Goal: Task Accomplishment & Management: Use online tool/utility

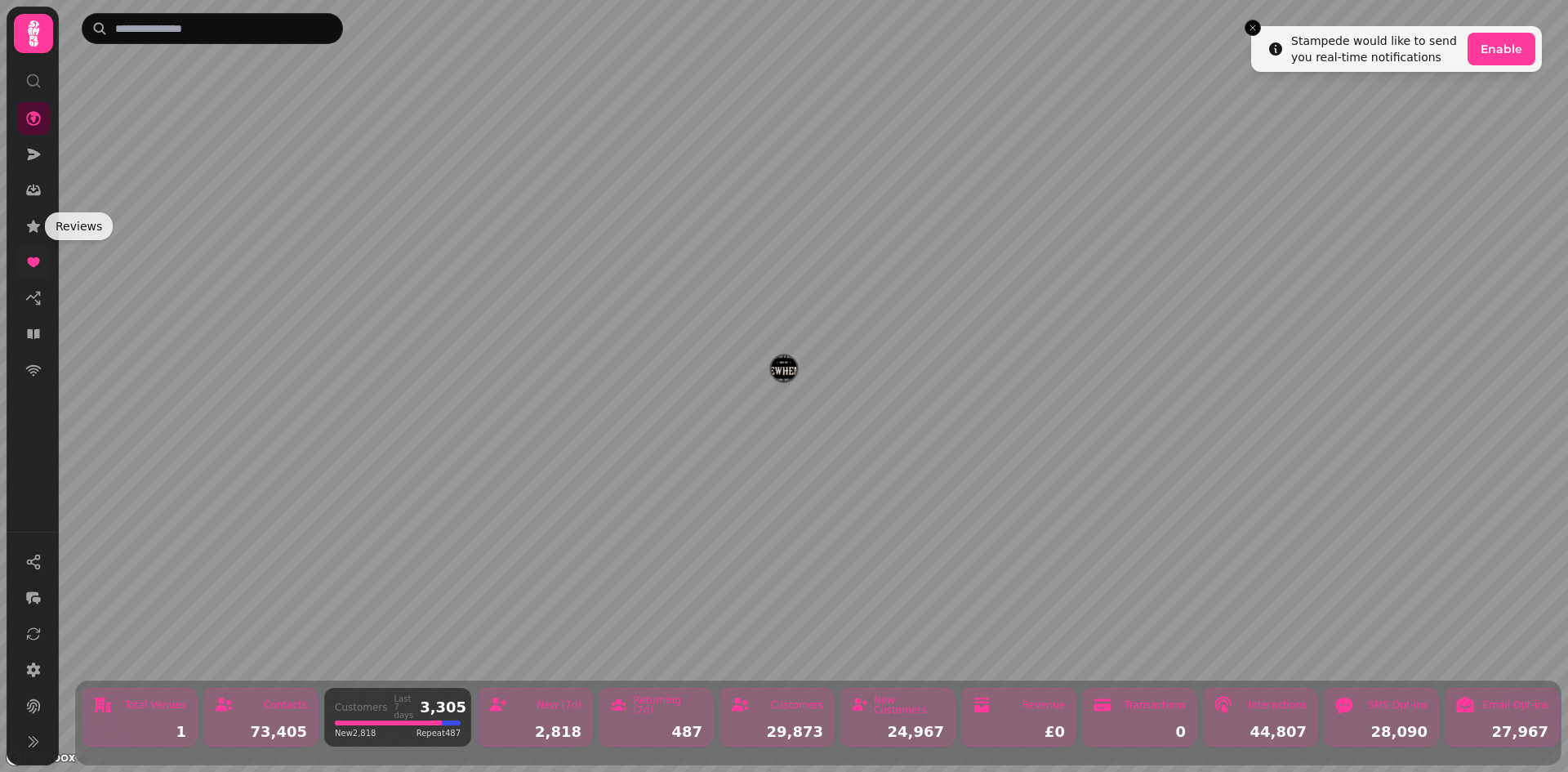
click at [34, 254] on icon at bounding box center [34, 262] width 16 height 16
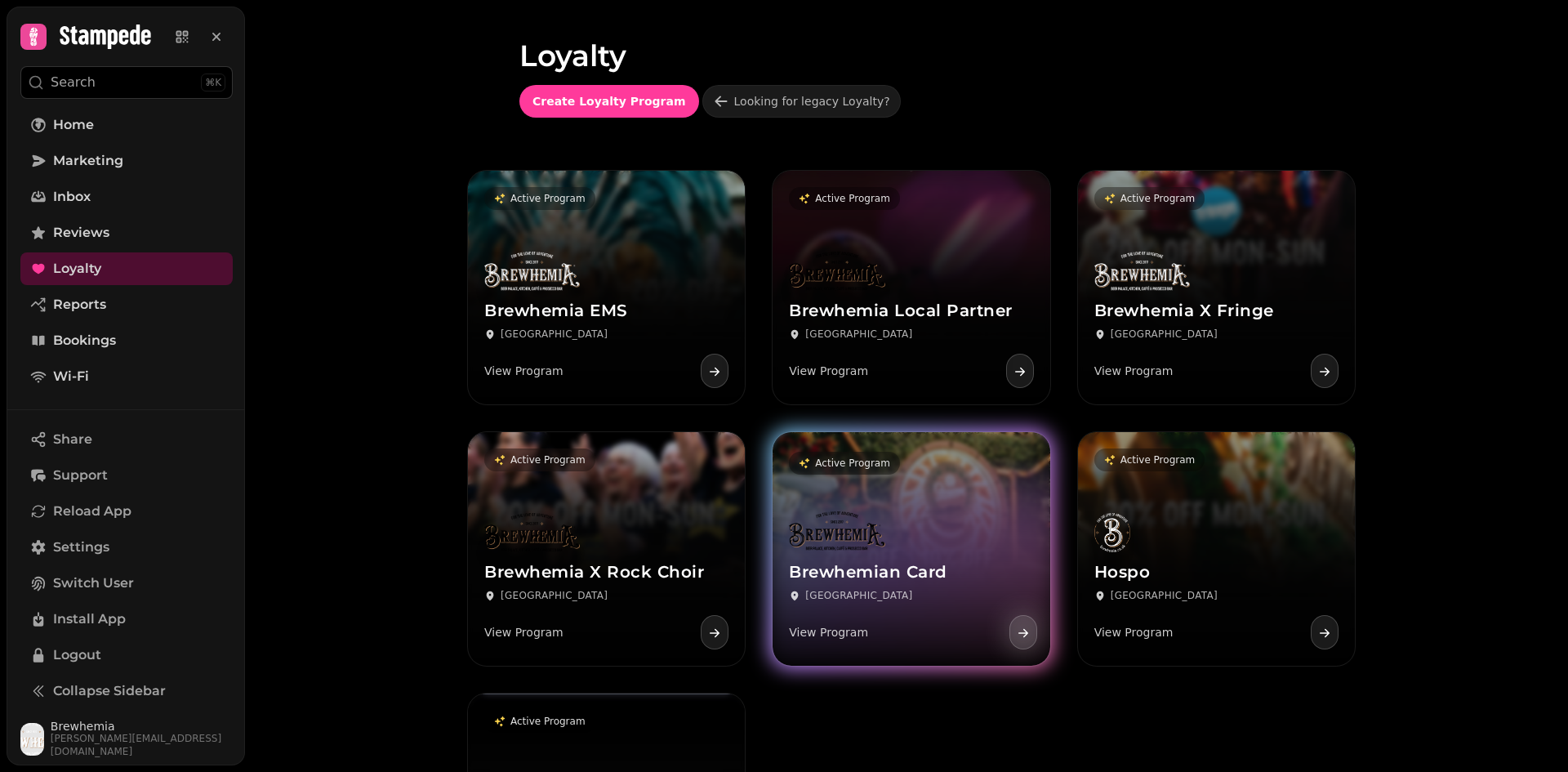
click at [907, 488] on link "Active Program Brewhemian Card Edinburgh View Program" at bounding box center [911, 549] width 277 height 234
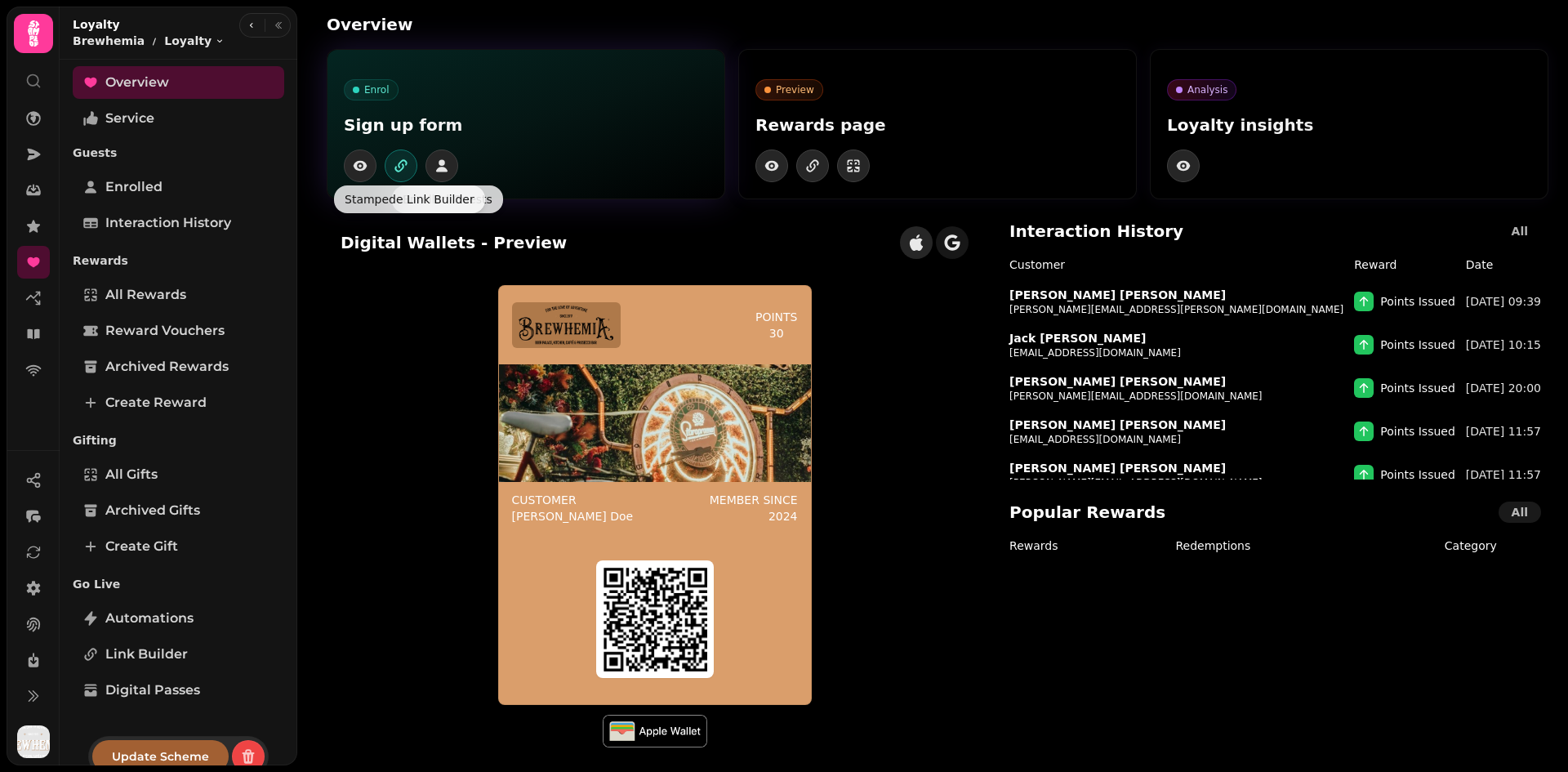
click at [398, 171] on icon "button" at bounding box center [400, 167] width 9 height 8
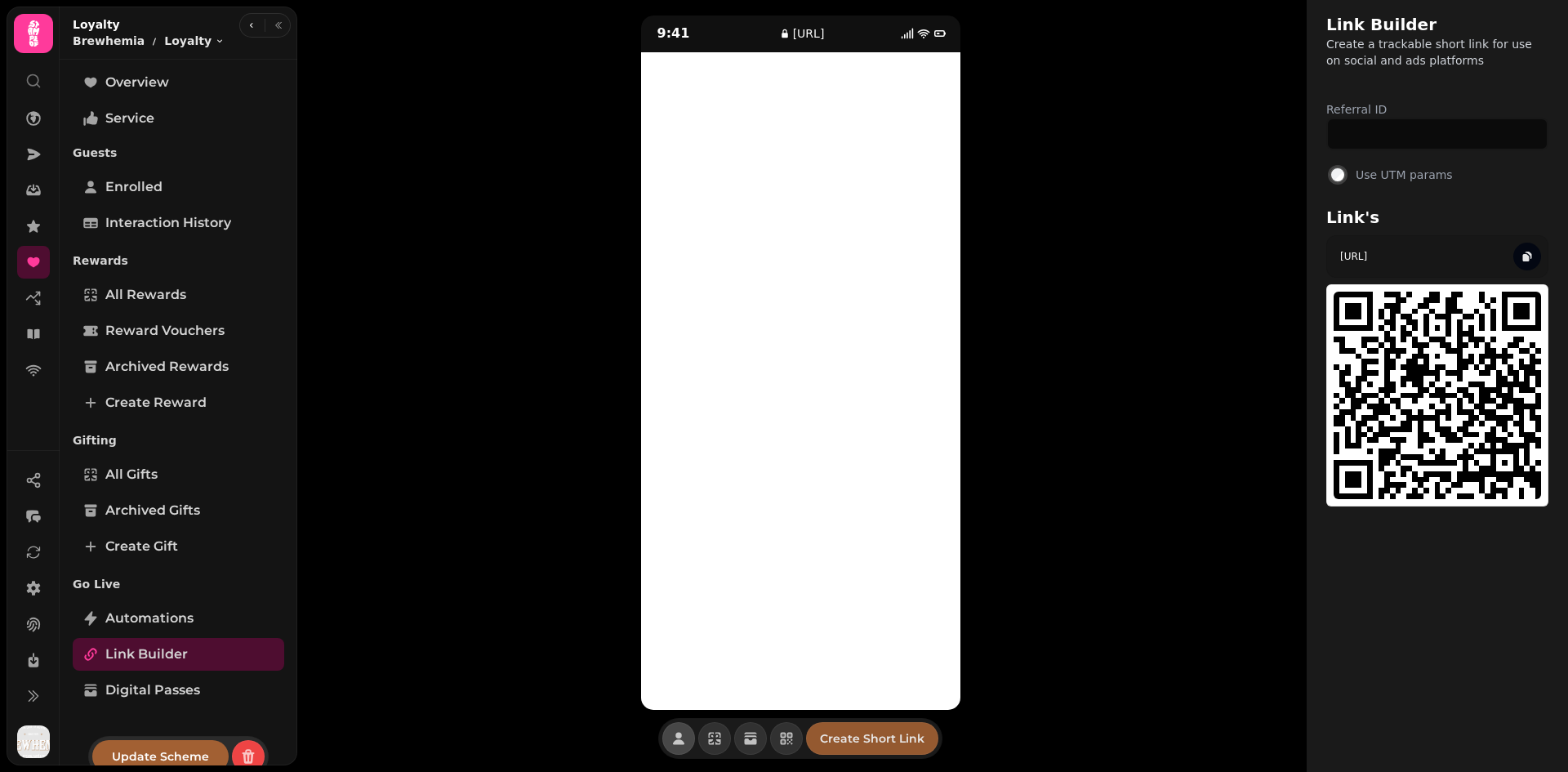
click at [836, 740] on span "Create Short Link" at bounding box center [872, 738] width 104 height 12
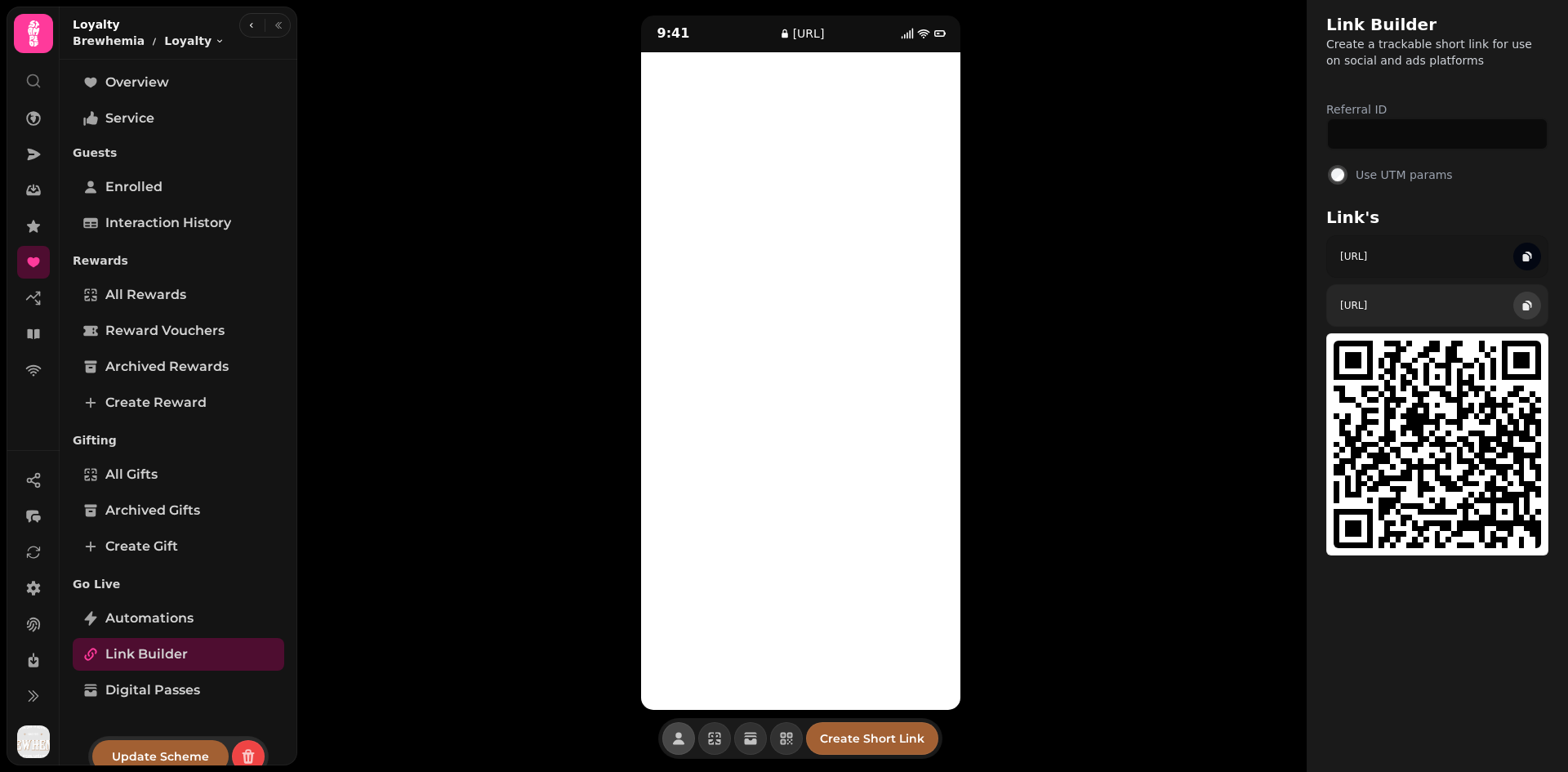
click at [1531, 311] on icon "button" at bounding box center [1527, 306] width 13 height 13
